Goal: Task Accomplishment & Management: Complete application form

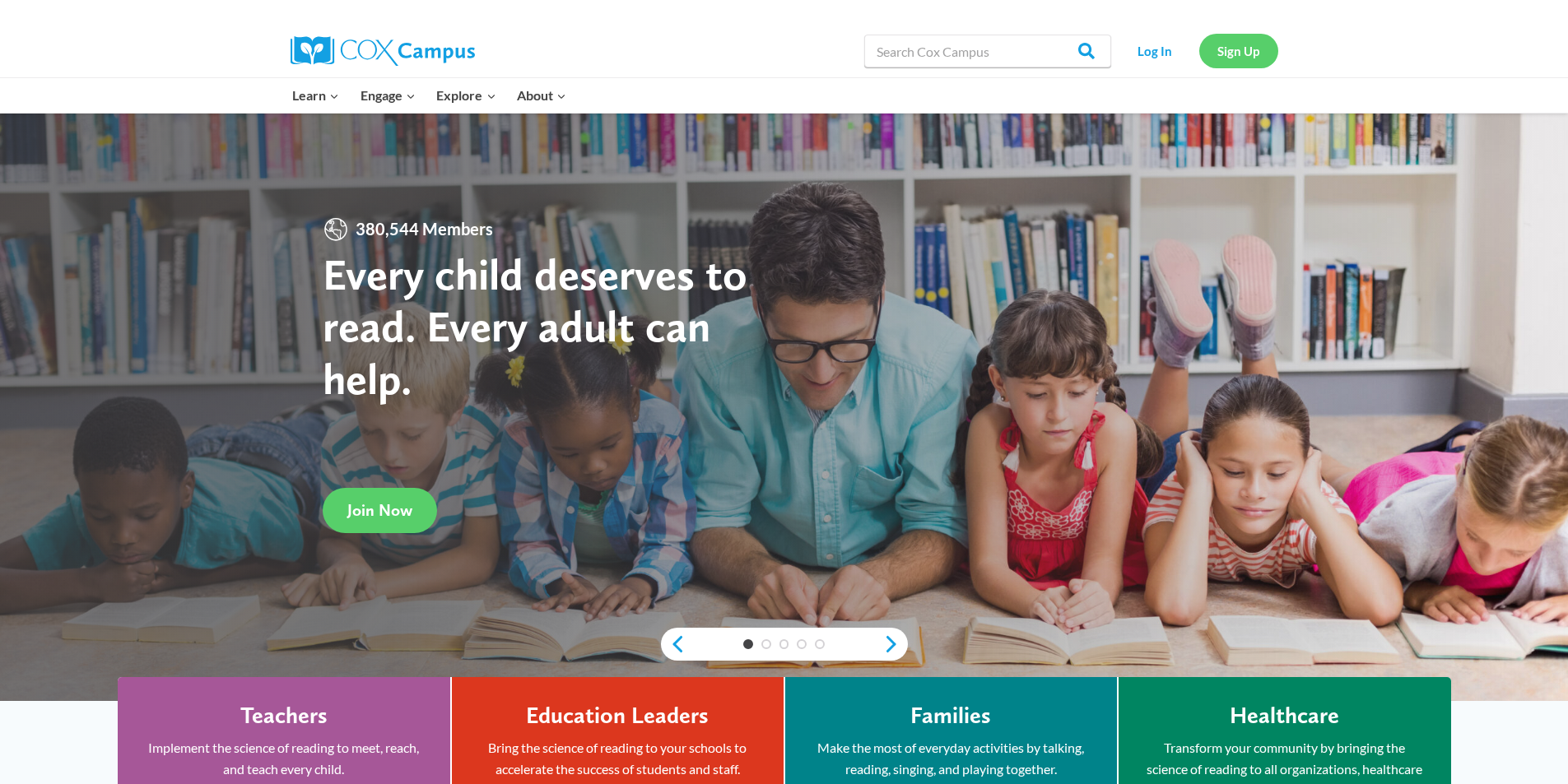
click at [1236, 46] on link "Sign Up" at bounding box center [1239, 51] width 79 height 34
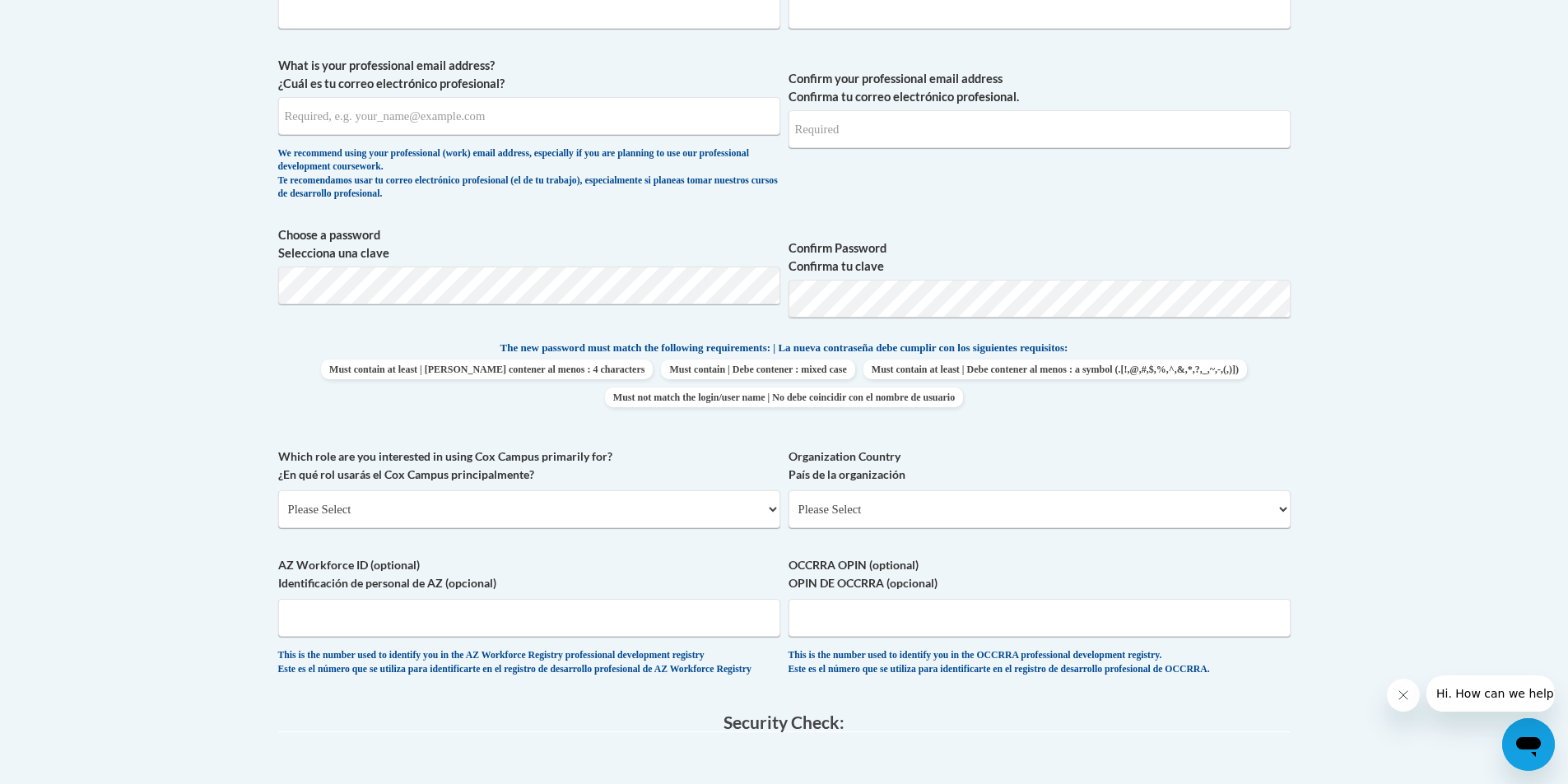
scroll to position [576, 0]
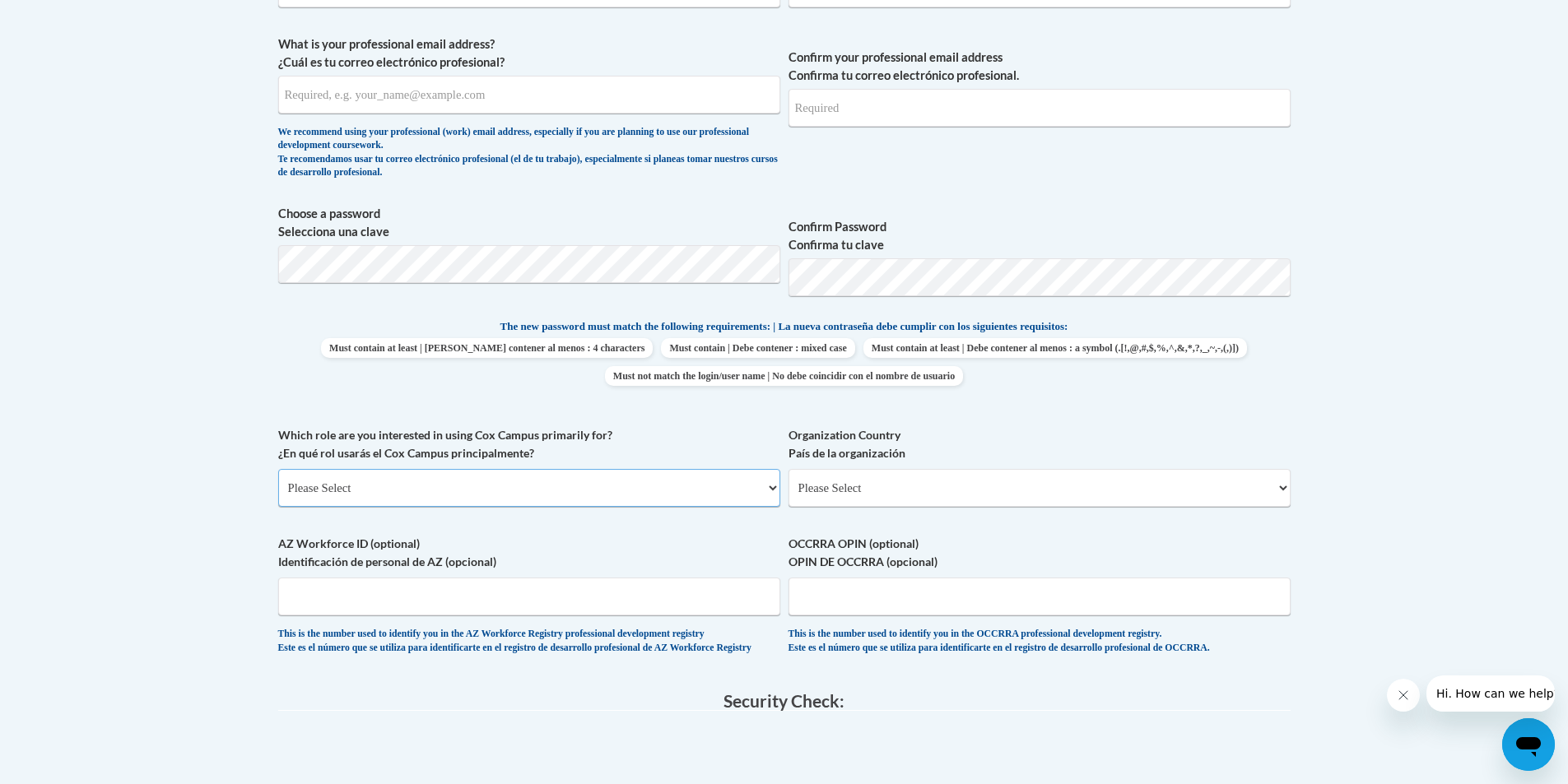
click at [686, 495] on select "Please Select College/University | Colegio/Universidad Community/Nonprofit Part…" at bounding box center [529, 487] width 502 height 38
click at [903, 494] on select "Please Select [GEOGRAPHIC_DATA] | [GEOGRAPHIC_DATA] Outside of [GEOGRAPHIC_DATA…" at bounding box center [1039, 487] width 502 height 38
select select "ad49bcad-a171-4b2e-b99c-48b446064914"
click at [789, 469] on select "Please Select [GEOGRAPHIC_DATA] | [GEOGRAPHIC_DATA] Outside of [GEOGRAPHIC_DATA…" at bounding box center [1039, 487] width 502 height 38
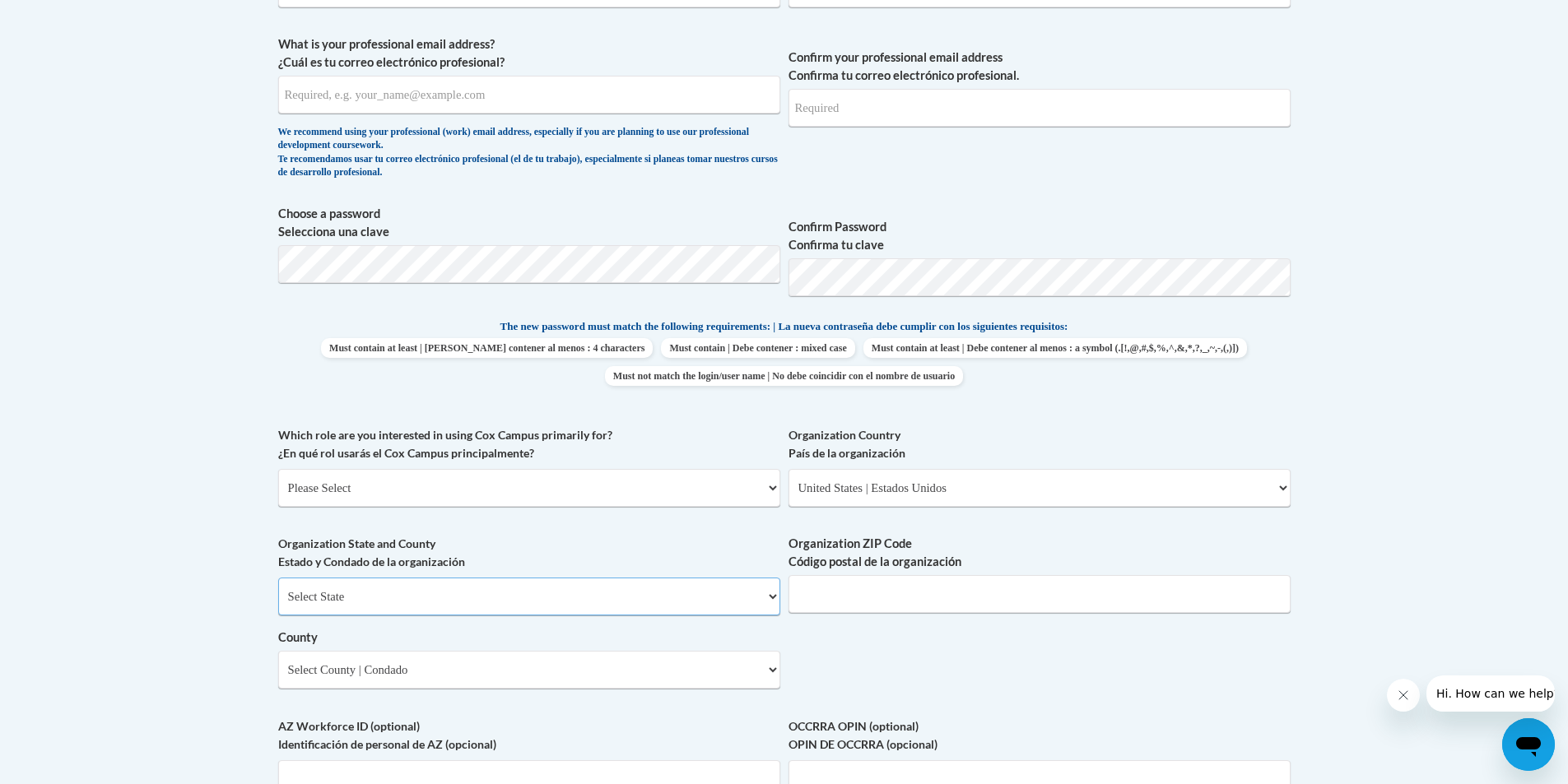
click at [377, 609] on select "Select State [US_STATE] [US_STATE] [US_STATE] [US_STATE] [US_STATE] [US_STATE] …" at bounding box center [529, 596] width 502 height 38
select select "[US_STATE]"
click at [278, 577] on select "Select State [US_STATE] [US_STATE] [US_STATE] [US_STATE] [US_STATE] [US_STATE] …" at bounding box center [529, 596] width 502 height 38
click at [1046, 584] on input "Organization ZIP Code Código postal de la organización" at bounding box center [1039, 593] width 502 height 38
type input "30317"
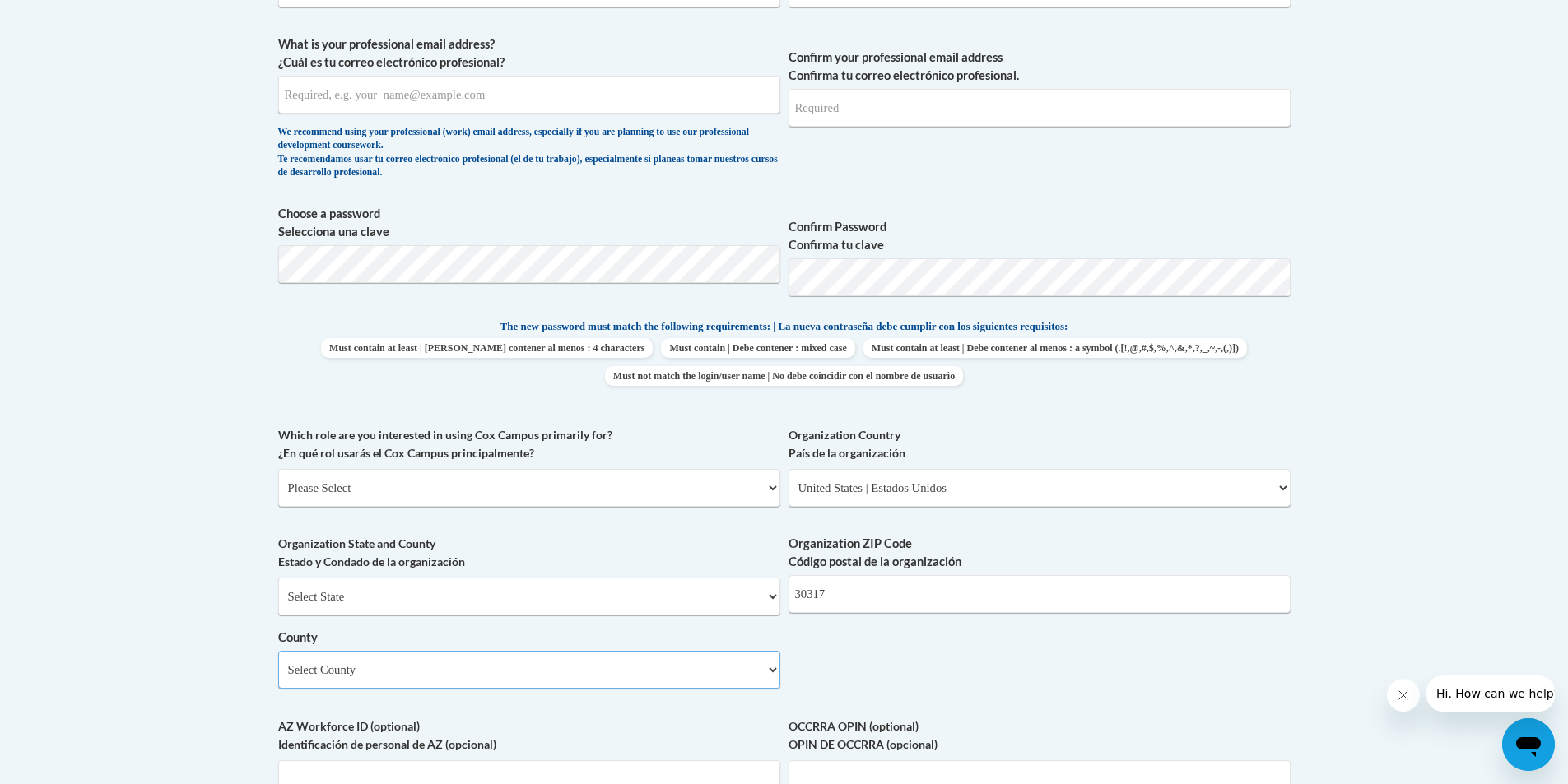
click at [582, 674] on select "Select County Appling [PERSON_NAME] [PERSON_NAME] [PERSON_NAME] [PERSON_NAME] B…" at bounding box center [529, 669] width 502 height 38
select select "[PERSON_NAME]"
click at [278, 651] on select "Select County Appling [PERSON_NAME] [PERSON_NAME] [PERSON_NAME] [PERSON_NAME] B…" at bounding box center [529, 669] width 502 height 38
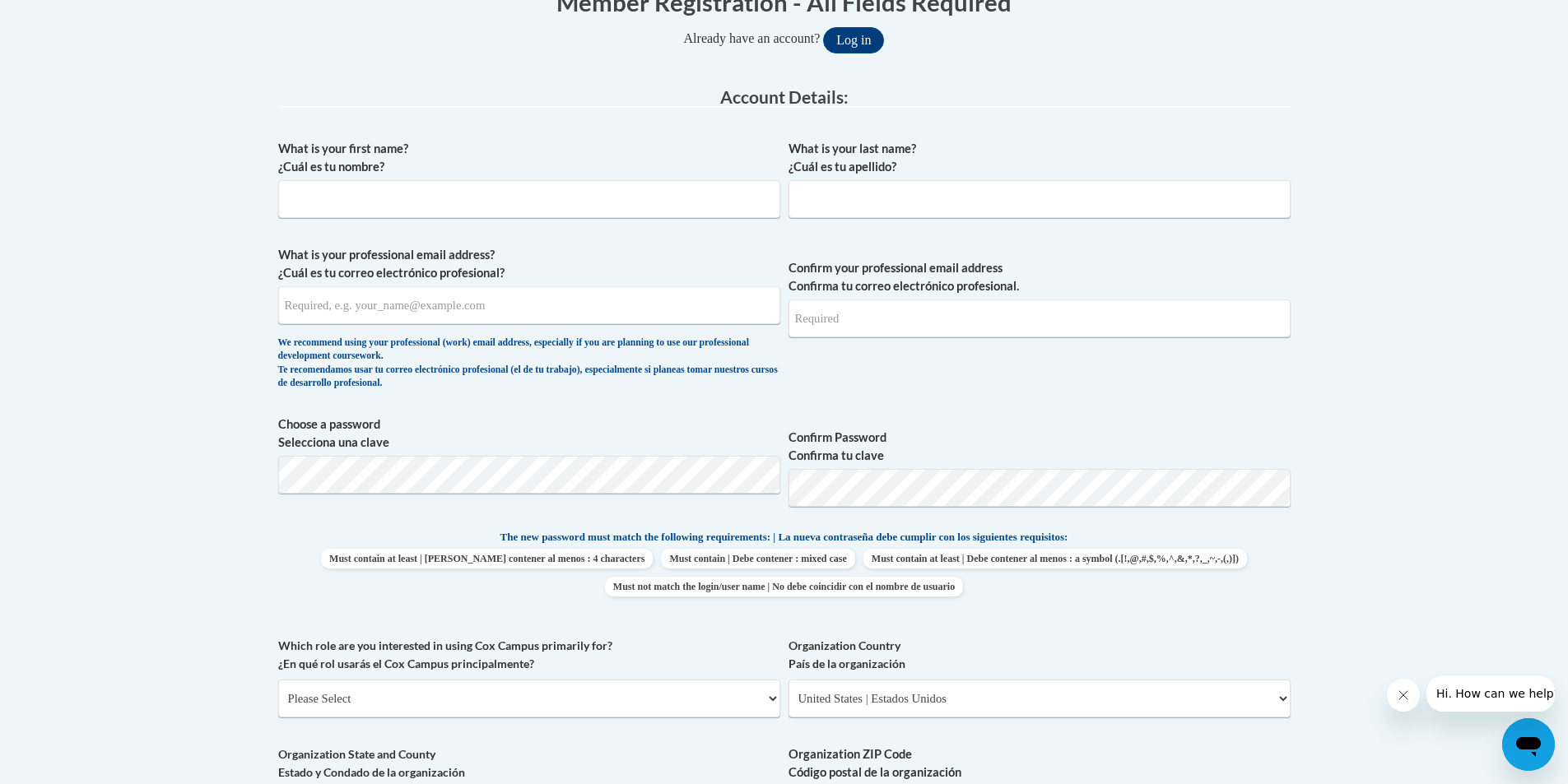
scroll to position [329, 0]
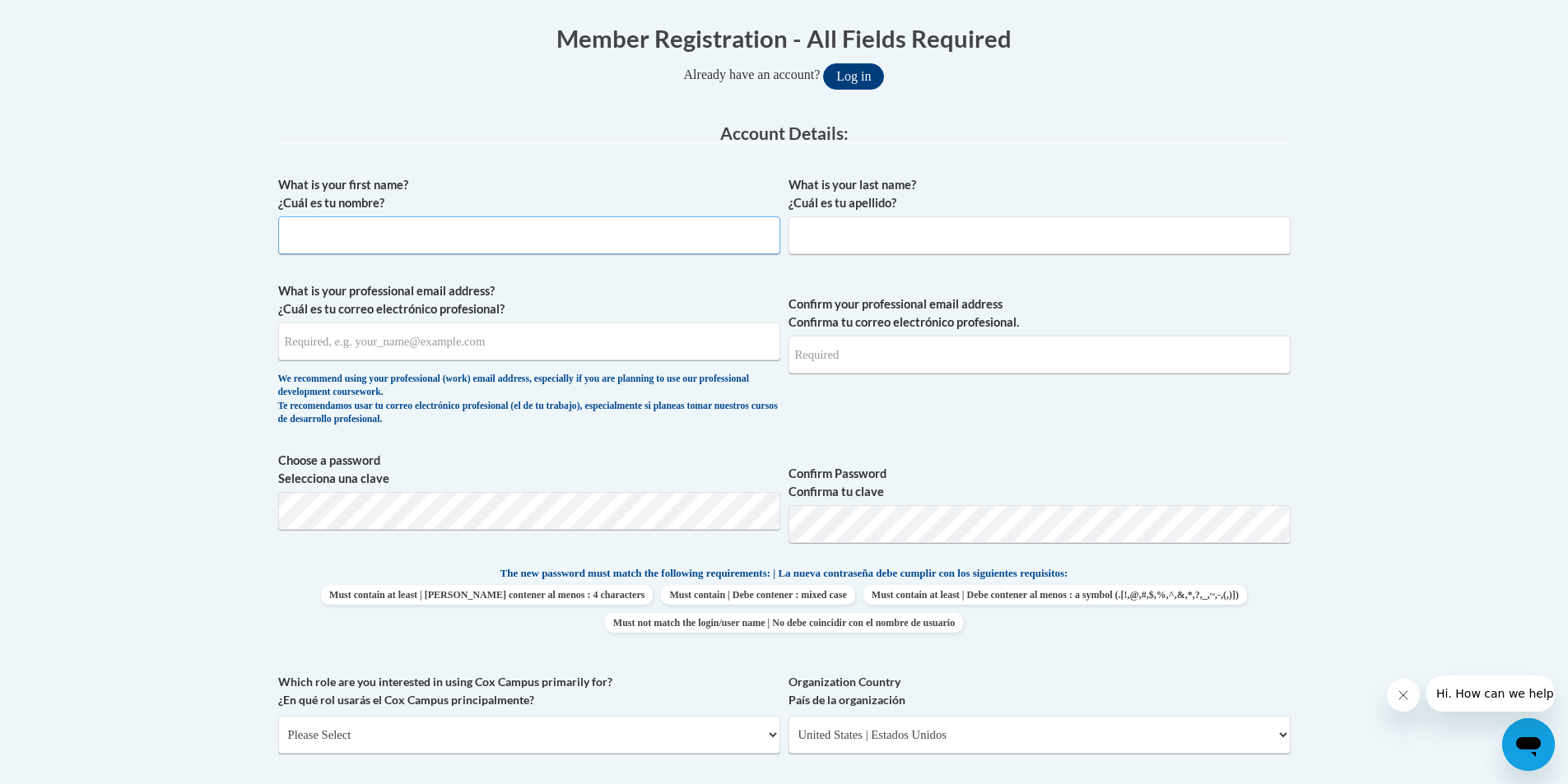
click at [369, 223] on input "What is your first name? ¿Cuál es tu nombre?" at bounding box center [529, 235] width 502 height 38
type input "[PERSON_NAME]"
click at [835, 217] on input "What is your last name? ¿Cuál es tu apellido?" at bounding box center [1039, 235] width 502 height 38
type input "Timazee"
click at [367, 346] on input "What is your professional email address? ¿Cuál es tu correo electrónico profesi…" at bounding box center [529, 341] width 502 height 38
